Goal: Task Accomplishment & Management: Use online tool/utility

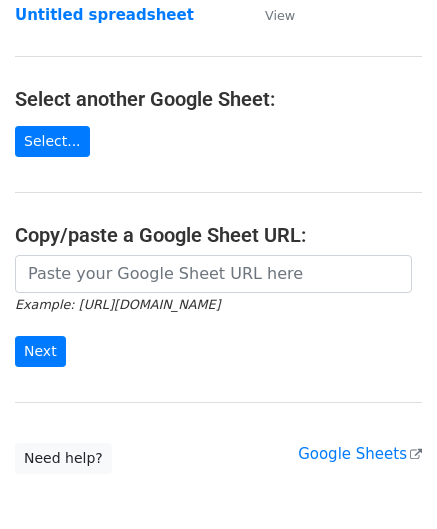
scroll to position [200, 0]
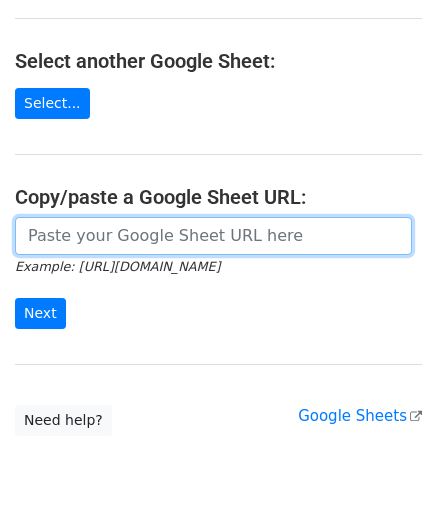
click at [90, 243] on input "url" at bounding box center [213, 236] width 397 height 38
paste input "[URL][DOMAIN_NAME]"
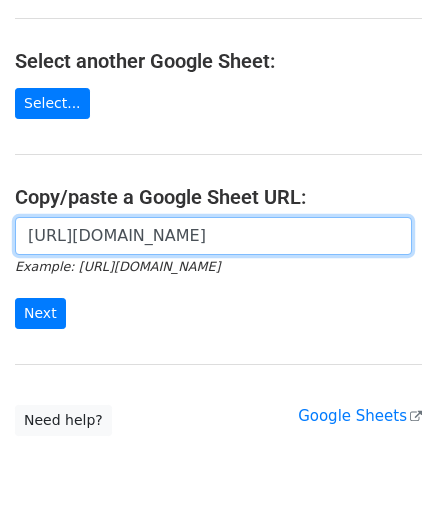
scroll to position [0, 419]
type input "[URL][DOMAIN_NAME]"
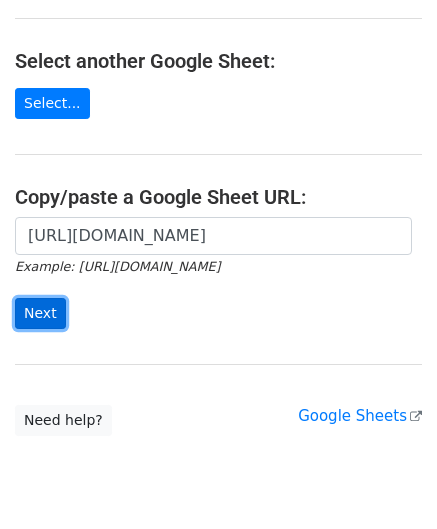
click at [38, 315] on input "Next" at bounding box center [40, 313] width 51 height 31
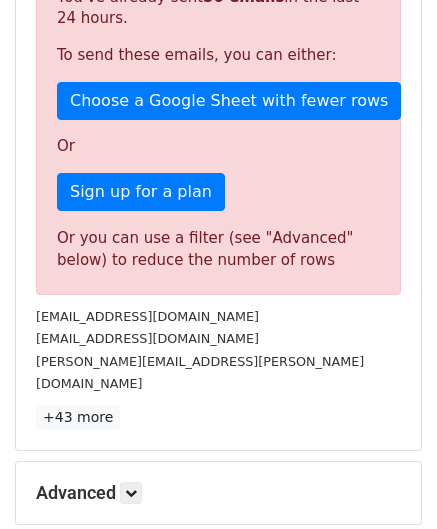
scroll to position [500, 0]
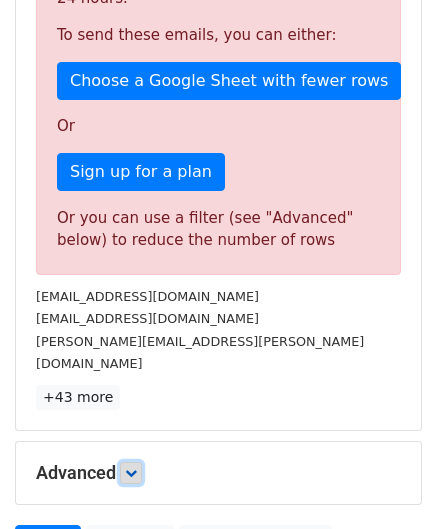
click at [135, 467] on icon at bounding box center [131, 473] width 12 height 12
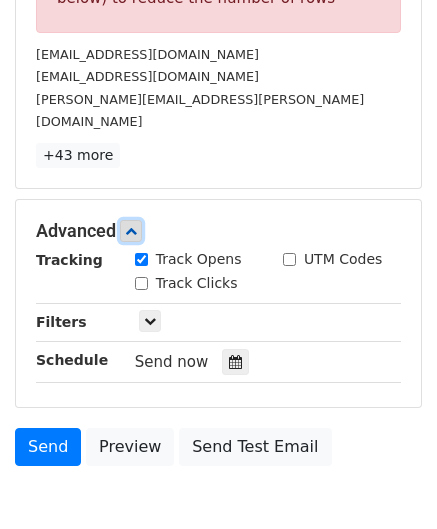
scroll to position [800, 0]
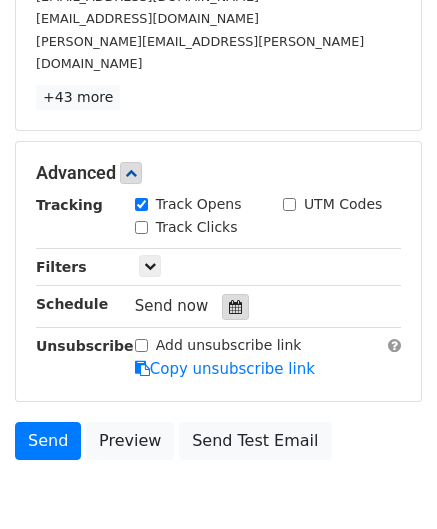
click at [230, 300] on icon at bounding box center [235, 307] width 13 height 14
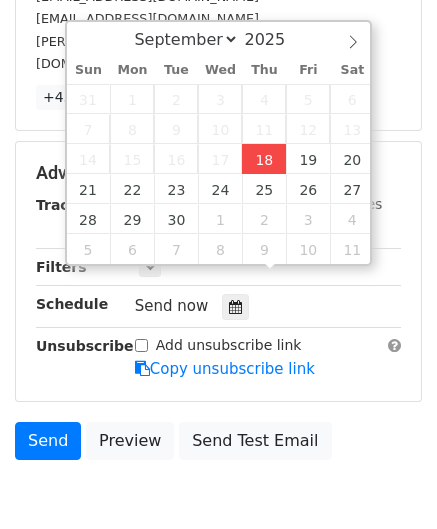
type input "2025-09-18 12:00"
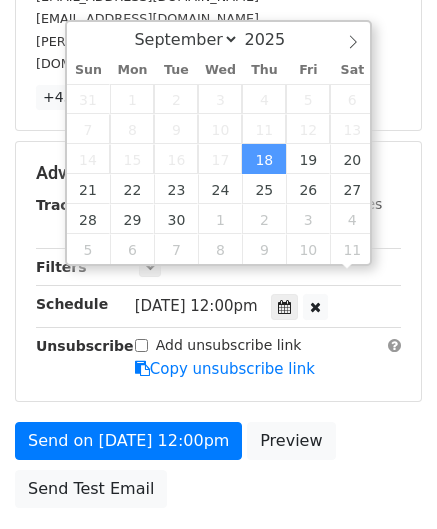
scroll to position [0, 0]
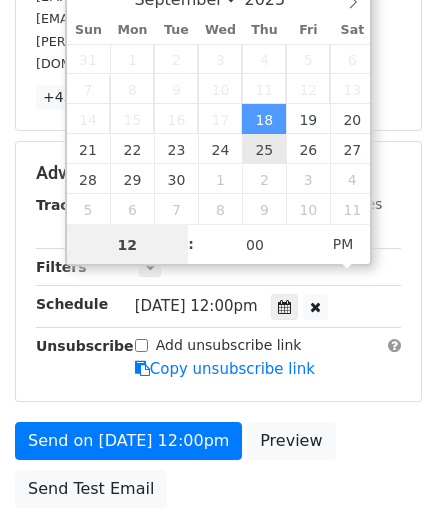
type input "5"
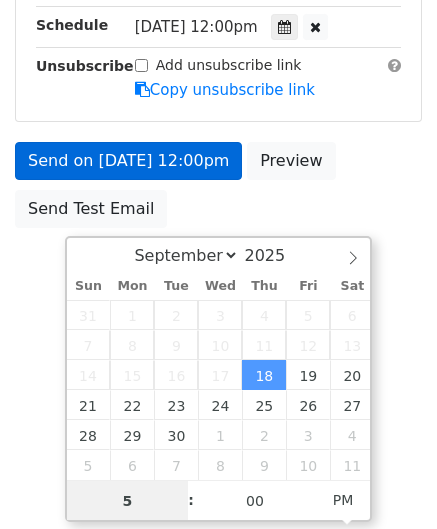
scroll to position [800, 0]
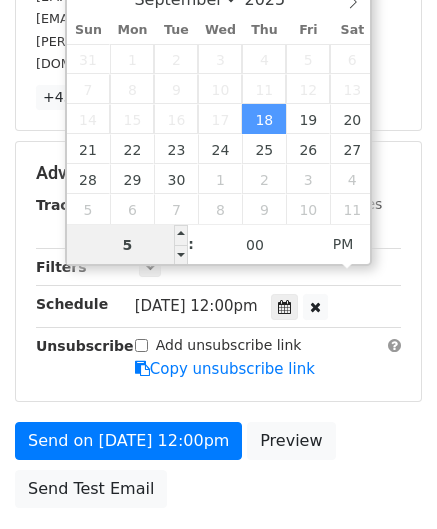
drag, startPoint x: 119, startPoint y: 244, endPoint x: 75, endPoint y: 249, distance: 44.3
click at [75, 249] on input "5" at bounding box center [128, 245] width 122 height 40
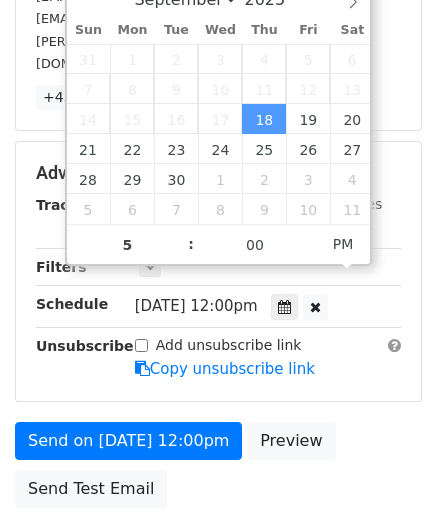
type input "2025-09-18 17:00"
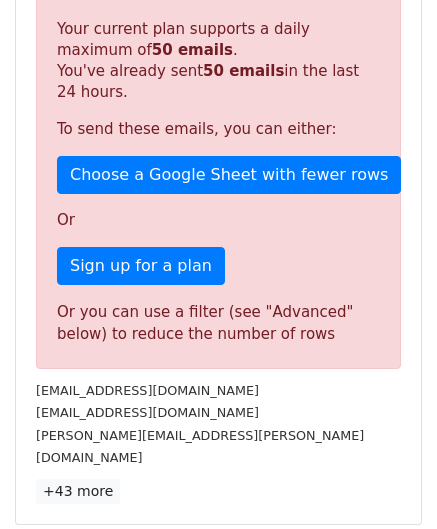
scroll to position [917, 0]
